Goal: Task Accomplishment & Management: Manage account settings

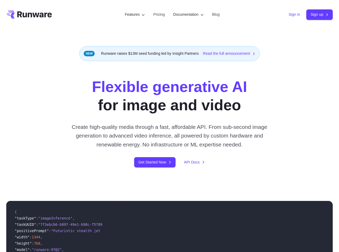
click at [296, 12] on link "Sign in" at bounding box center [295, 15] width 12 height 6
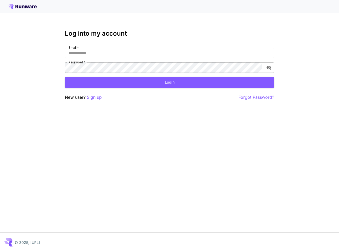
click at [246, 55] on input "Email   *" at bounding box center [170, 53] width 210 height 10
type input "**********"
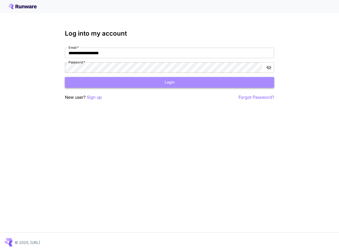
click at [129, 83] on button "Login" at bounding box center [170, 82] width 210 height 11
